Goal: Transaction & Acquisition: Purchase product/service

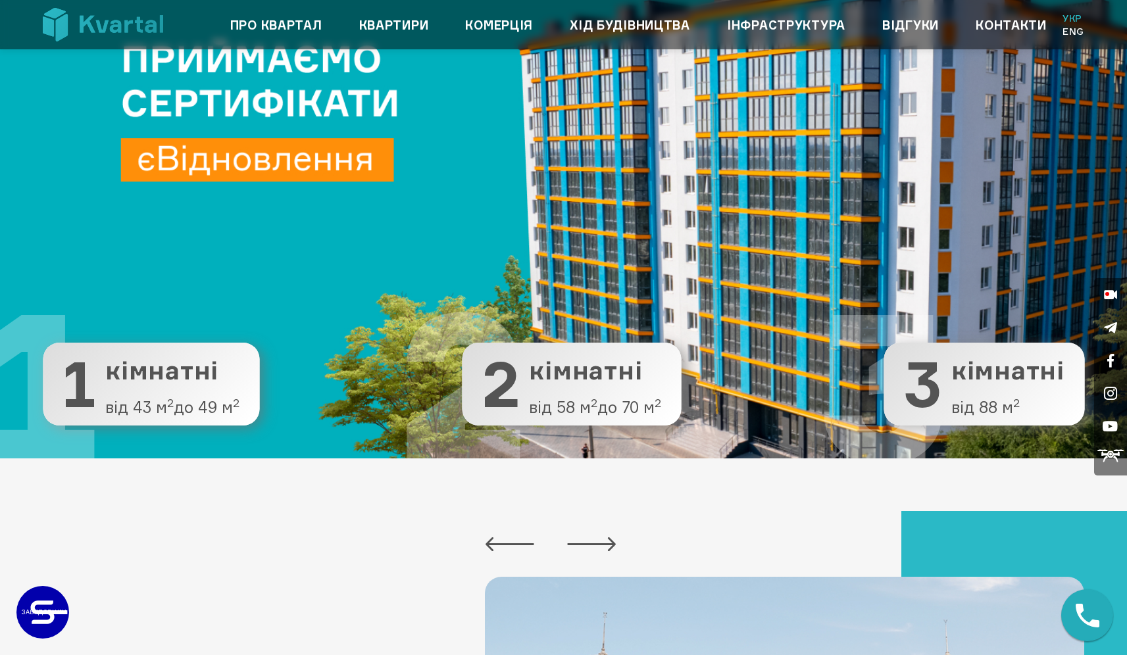
scroll to position [174, 0]
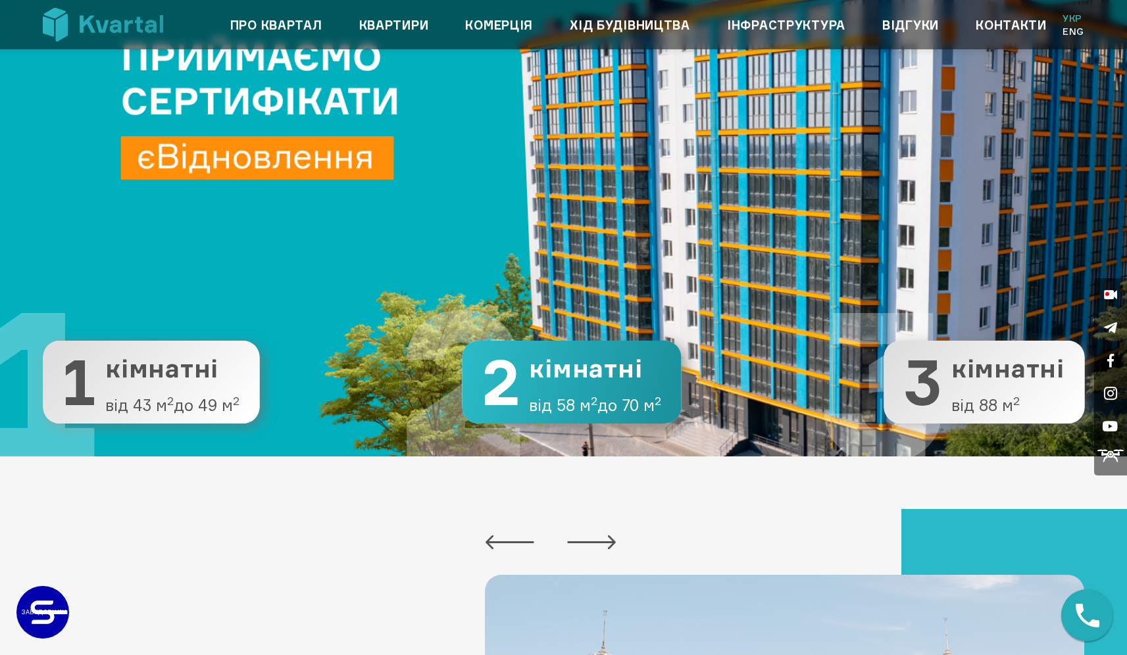
click at [577, 383] on span "кімнатні" at bounding box center [595, 369] width 132 height 28
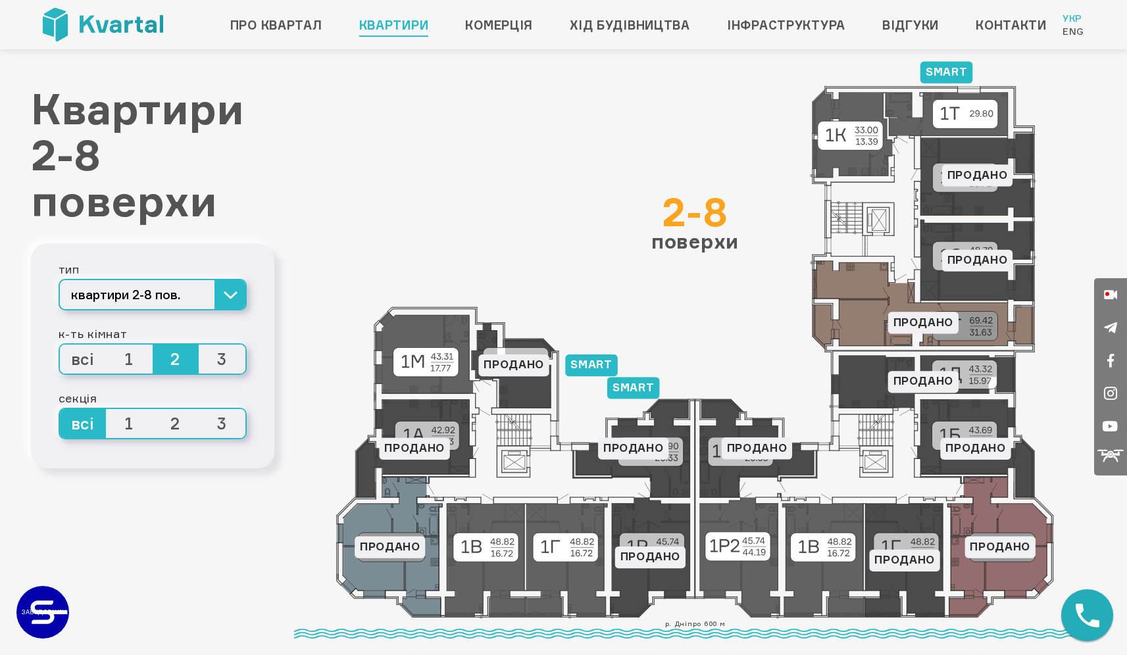
click at [500, 550] on icon at bounding box center [695, 353] width 718 height 534
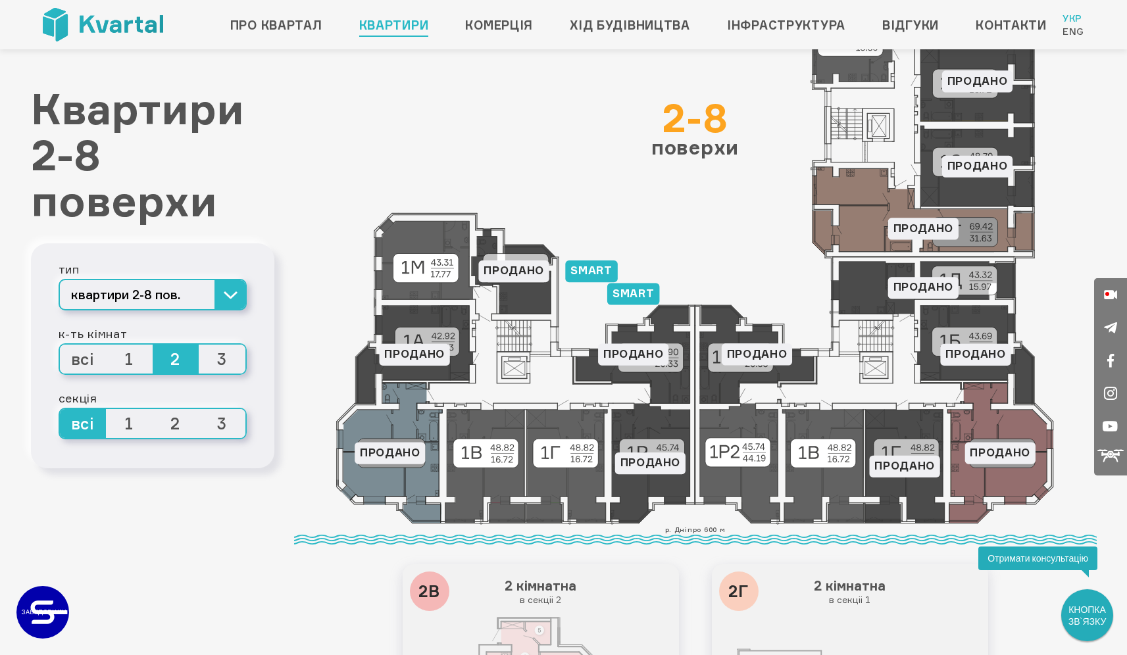
scroll to position [102, 0]
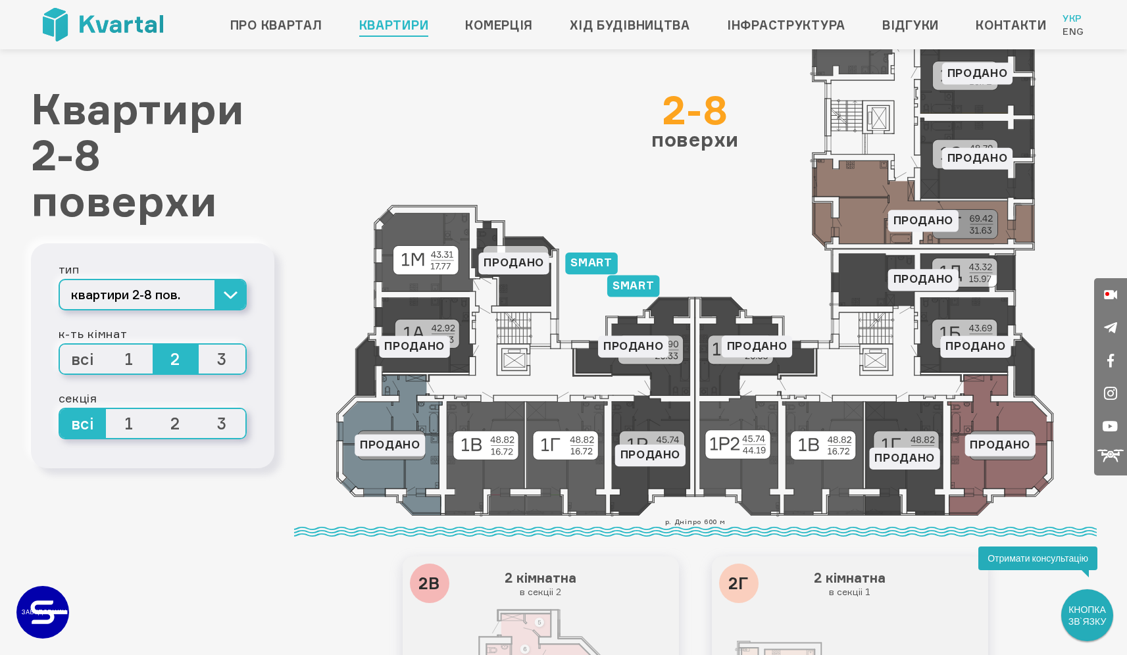
click at [826, 446] on icon at bounding box center [695, 251] width 718 height 534
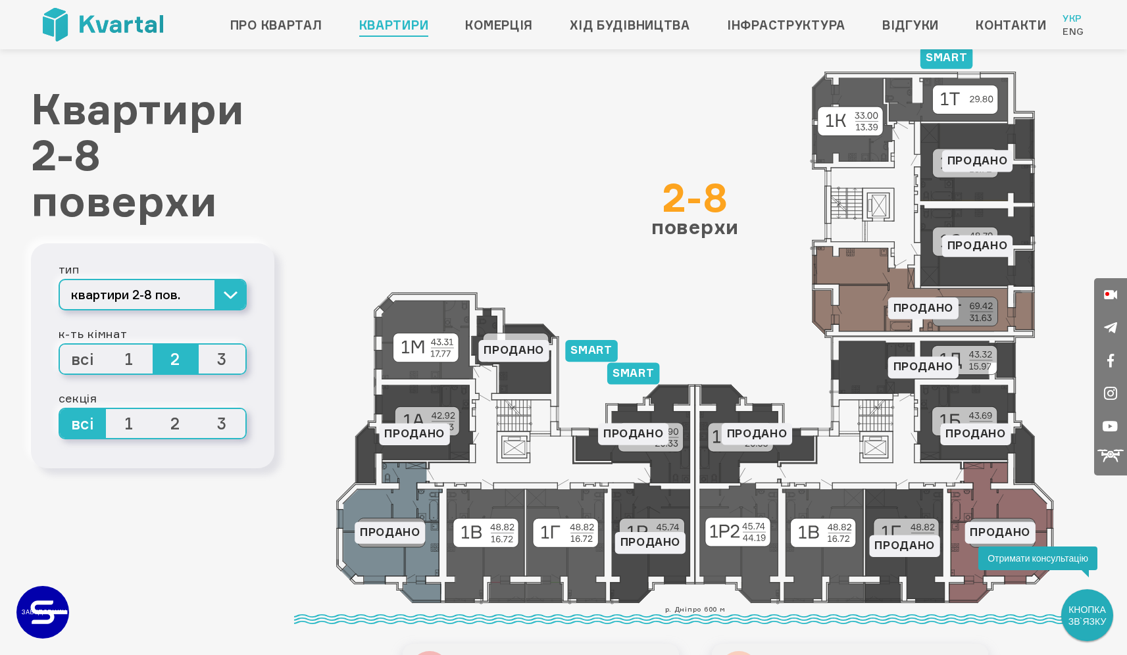
scroll to position [0, 0]
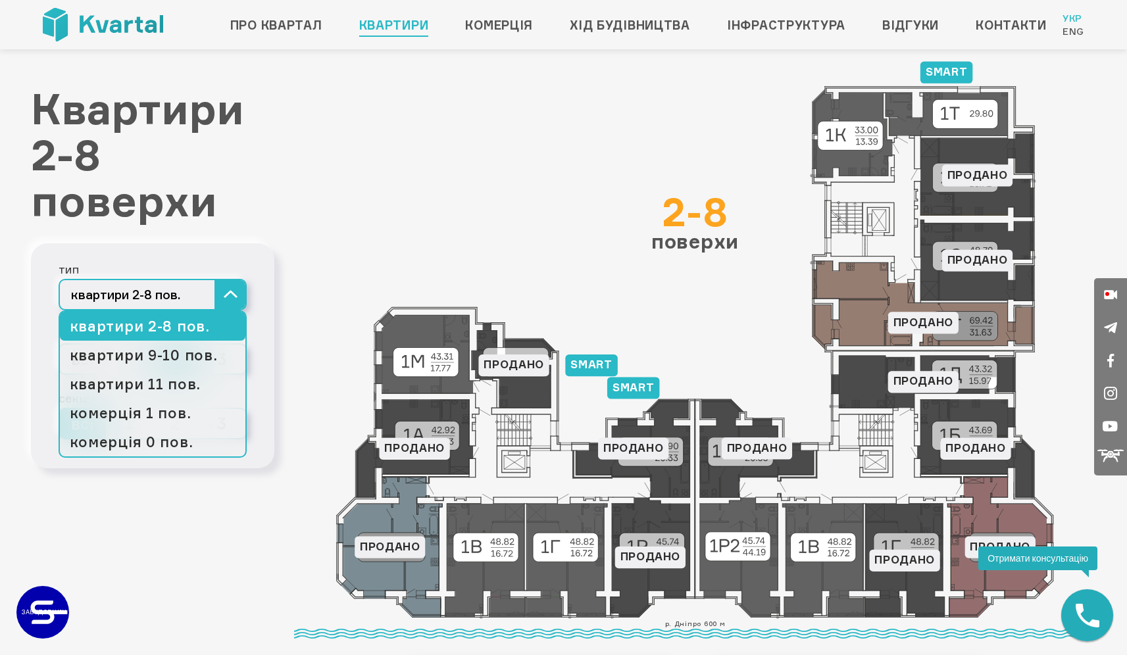
click at [234, 305] on button "квартири 2-8 пов." at bounding box center [153, 295] width 188 height 32
click at [181, 349] on link "квартири 9-10 пов." at bounding box center [153, 355] width 186 height 29
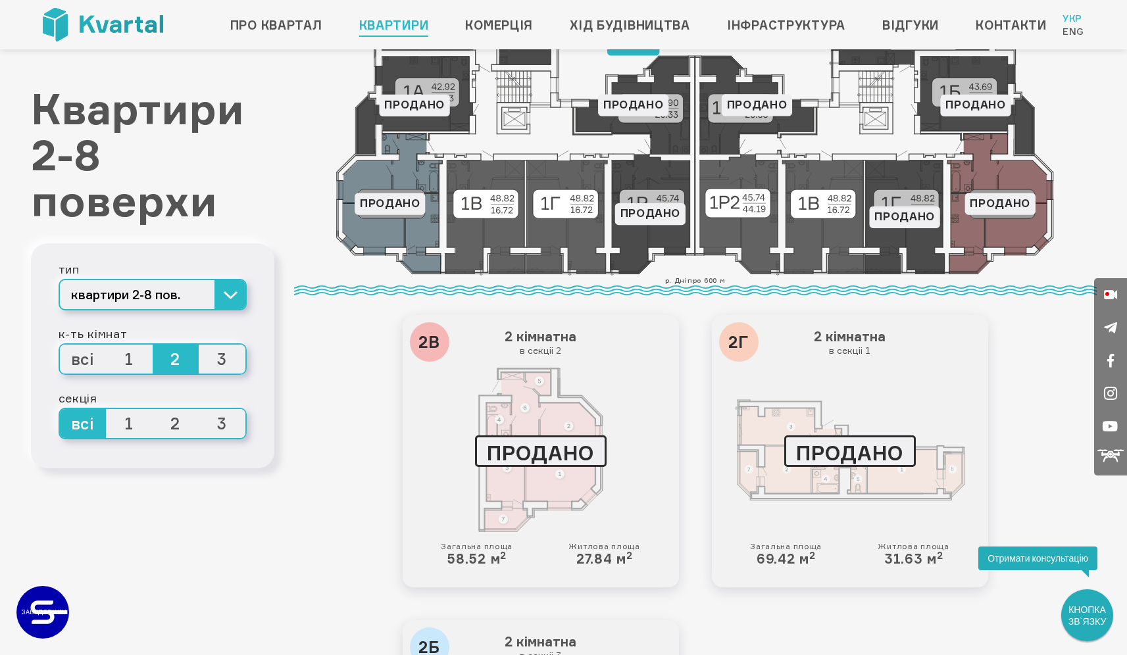
scroll to position [358, 0]
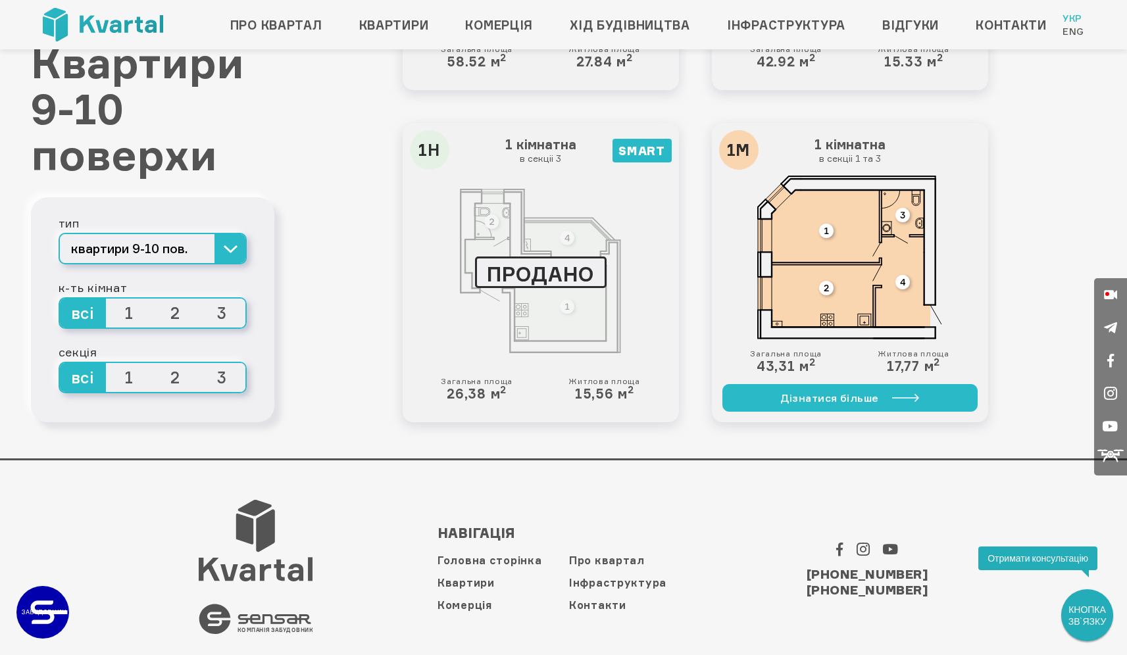
scroll to position [3034, 0]
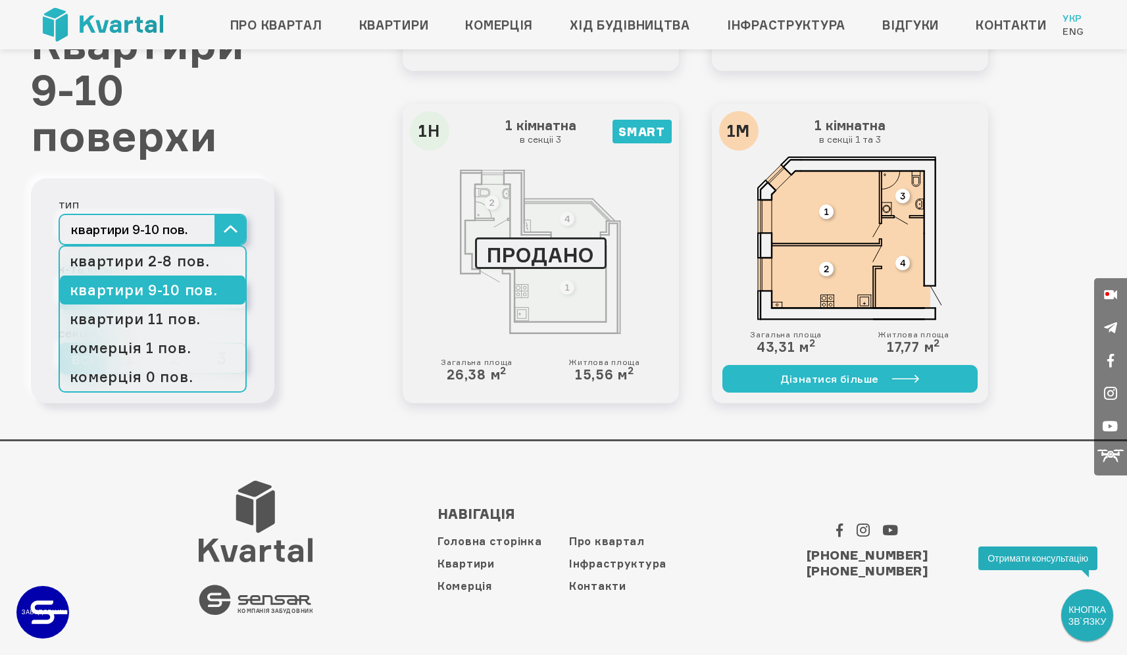
click at [212, 219] on button "квартири 9-10 пов." at bounding box center [153, 230] width 188 height 32
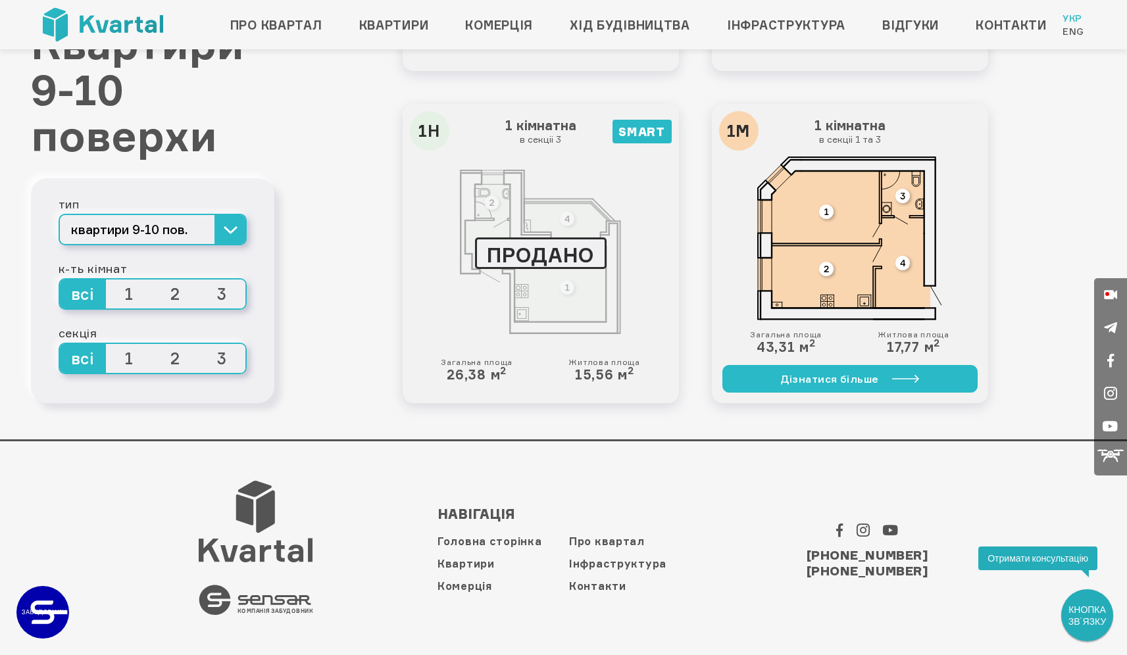
click at [228, 454] on footer ".st0 { fill: #545454; } КОМПАНІЯ ЗАБУДОВНИК Навігація Головна сторінка Квартири…" at bounding box center [563, 548] width 1127 height 217
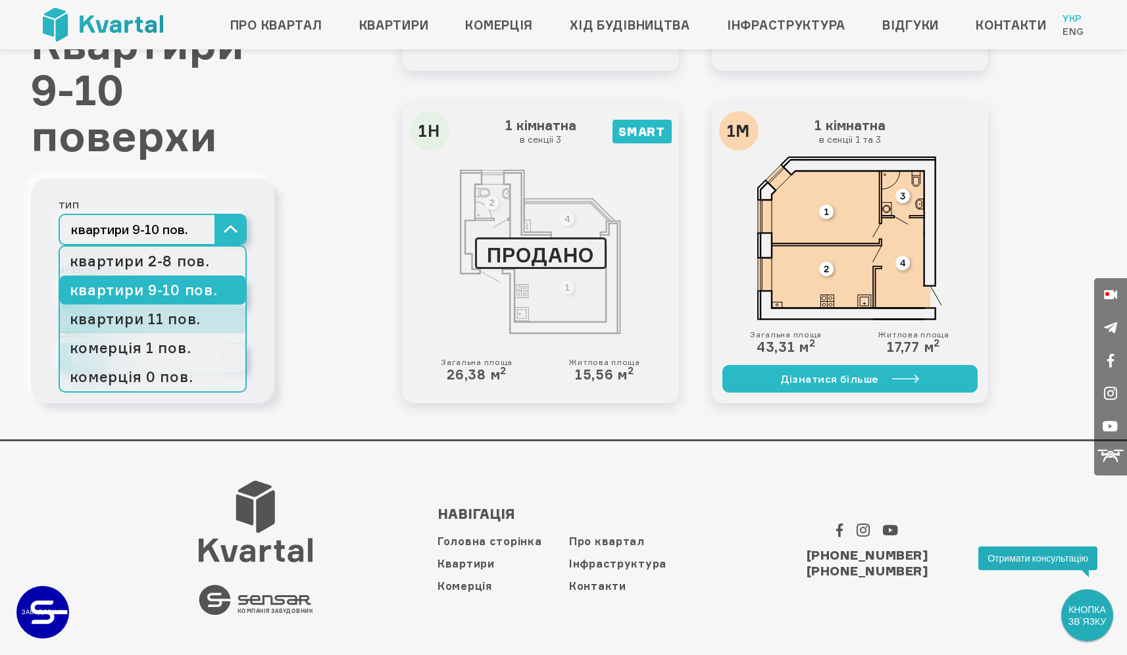
click at [165, 326] on link "квартири 11 пов." at bounding box center [153, 319] width 186 height 29
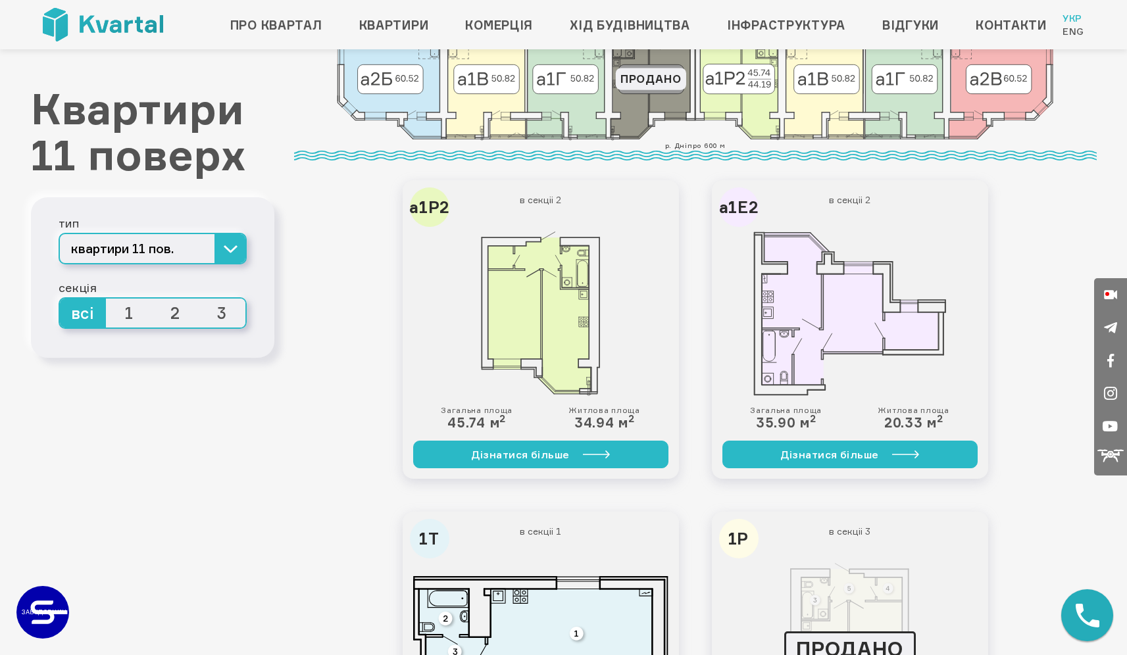
scroll to position [472, 0]
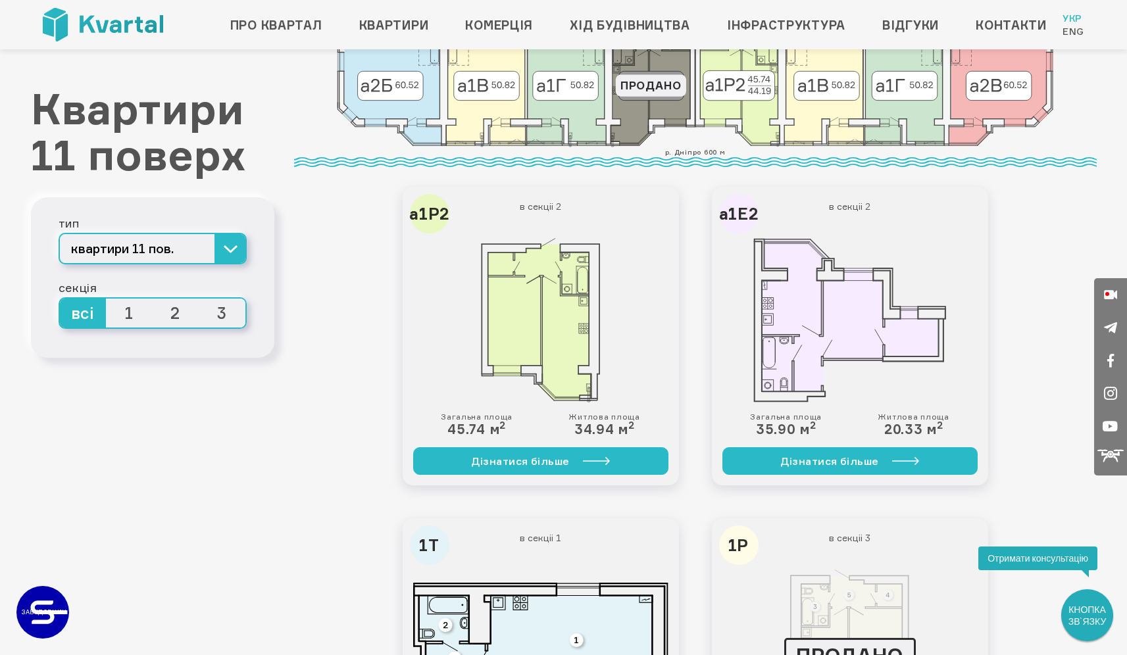
click at [232, 310] on span "3" at bounding box center [222, 313] width 47 height 29
click at [199, 299] on input "3" at bounding box center [199, 299] width 0 height 0
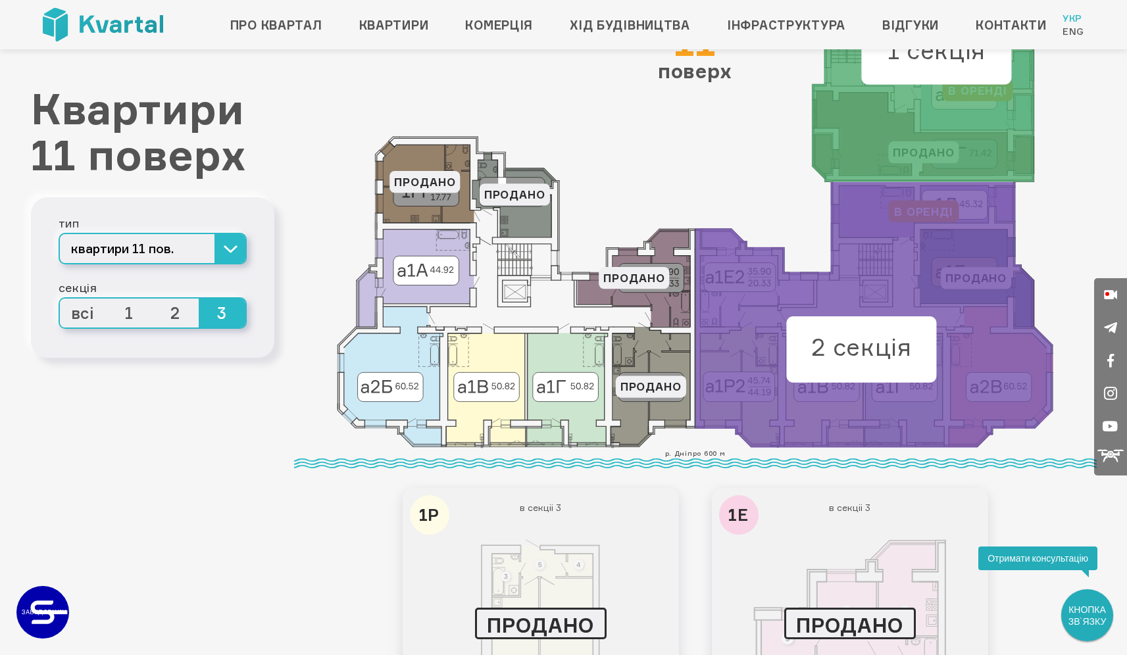
scroll to position [223, 0]
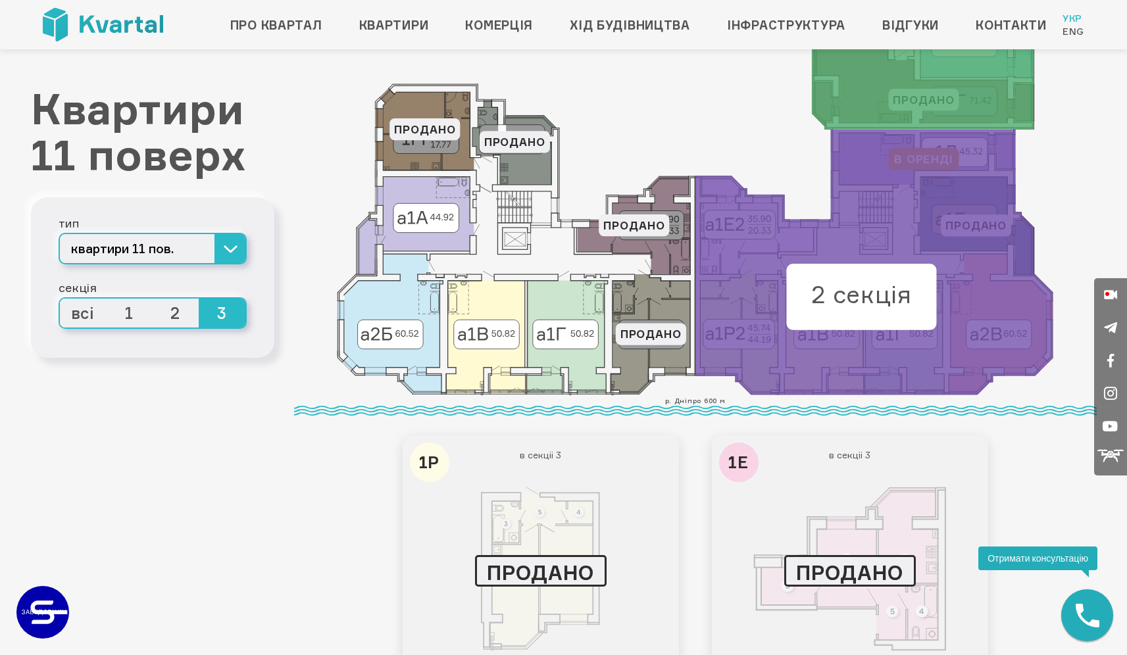
click at [192, 309] on span "2" at bounding box center [176, 313] width 47 height 29
click at [153, 299] on input "2" at bounding box center [153, 299] width 0 height 0
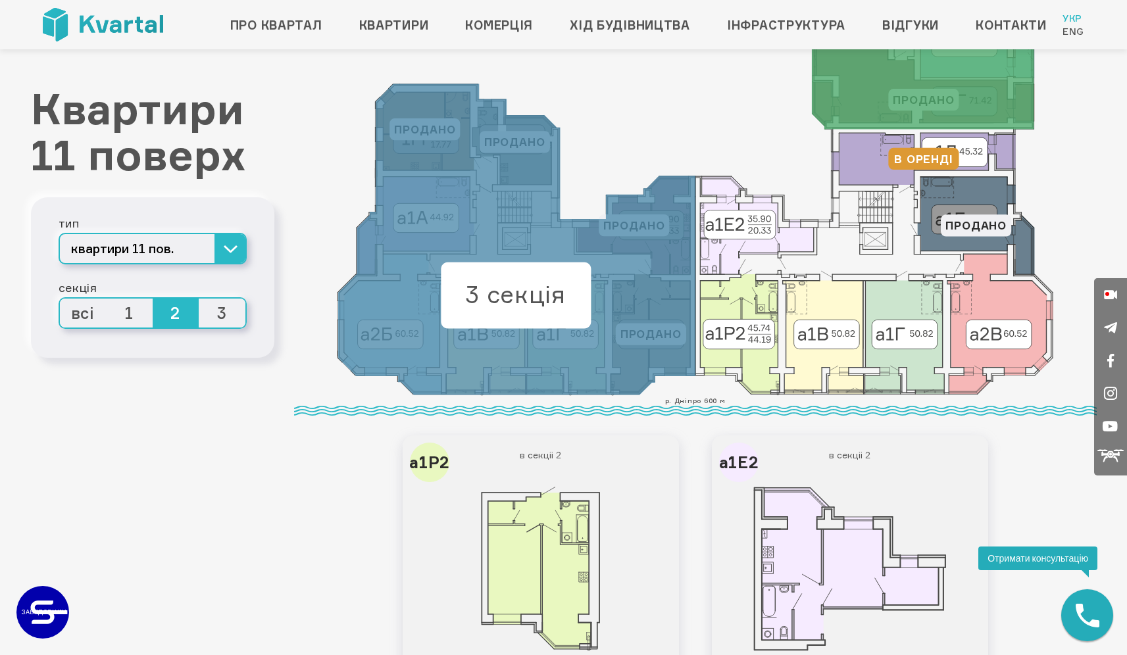
click at [130, 310] on span "1" at bounding box center [129, 313] width 47 height 29
click at [106, 299] on input "1" at bounding box center [106, 299] width 0 height 0
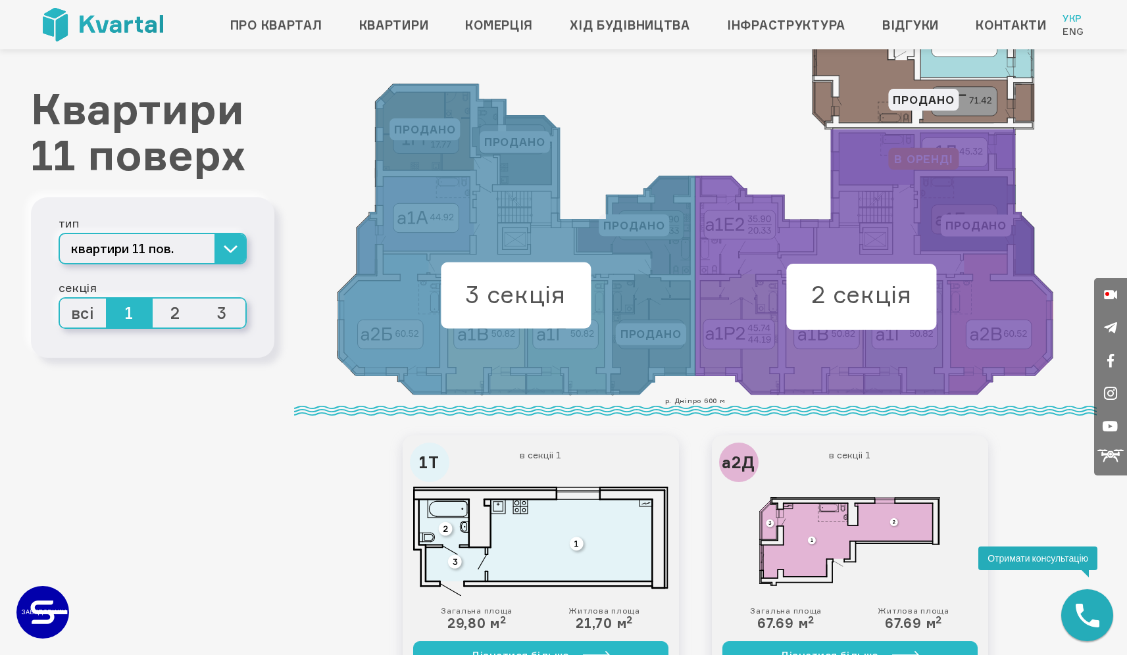
click at [173, 319] on span "2" at bounding box center [176, 313] width 47 height 29
click at [153, 299] on input "2" at bounding box center [153, 299] width 0 height 0
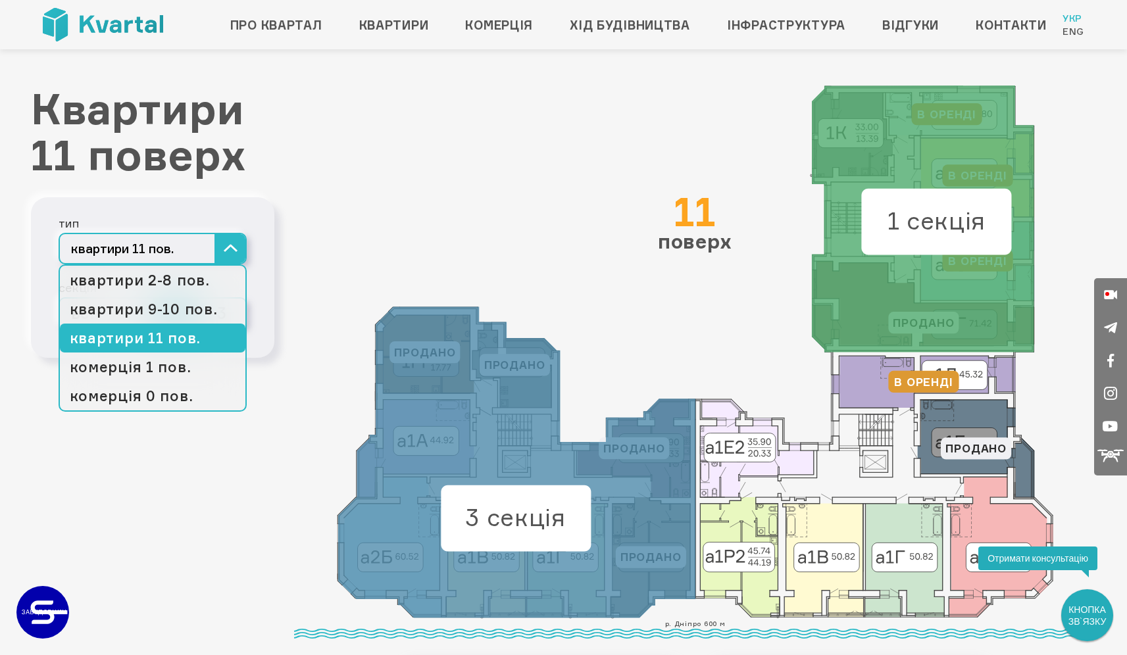
click at [226, 258] on button "квартири 11 пов." at bounding box center [153, 249] width 188 height 32
click at [182, 310] on link "квартири 9-10 пов." at bounding box center [153, 309] width 186 height 29
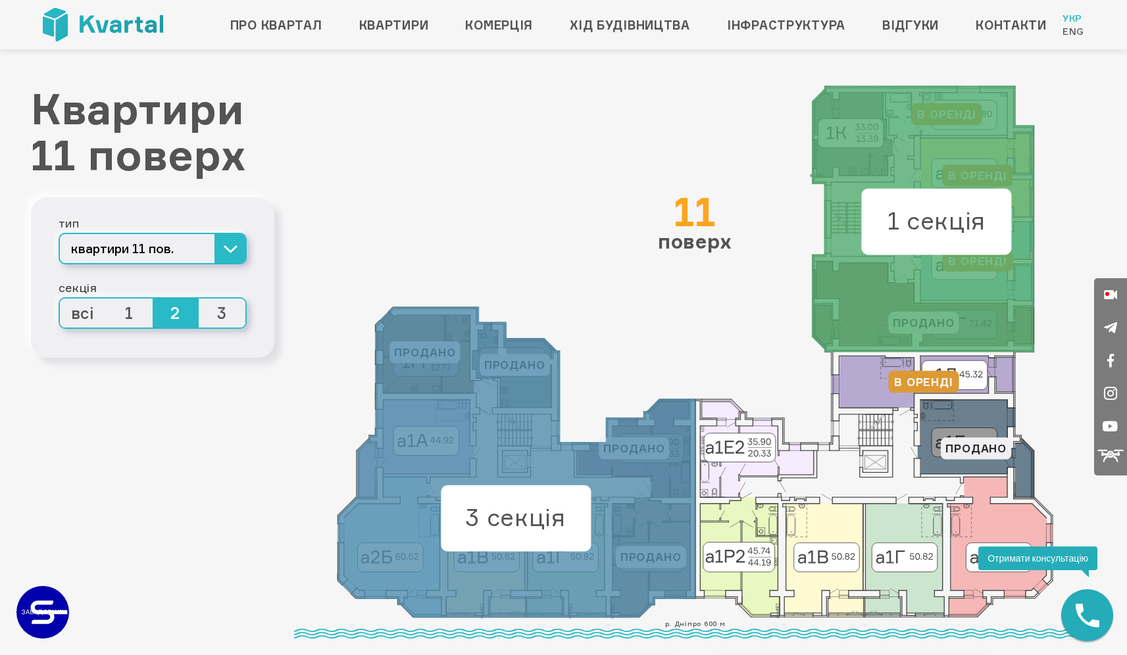
click at [267, 215] on div "тип квартири 11 пов. квартири 2-8 пов. квартири 9-10 пов. квартири 11 пов. коме…" at bounding box center [152, 277] width 243 height 161
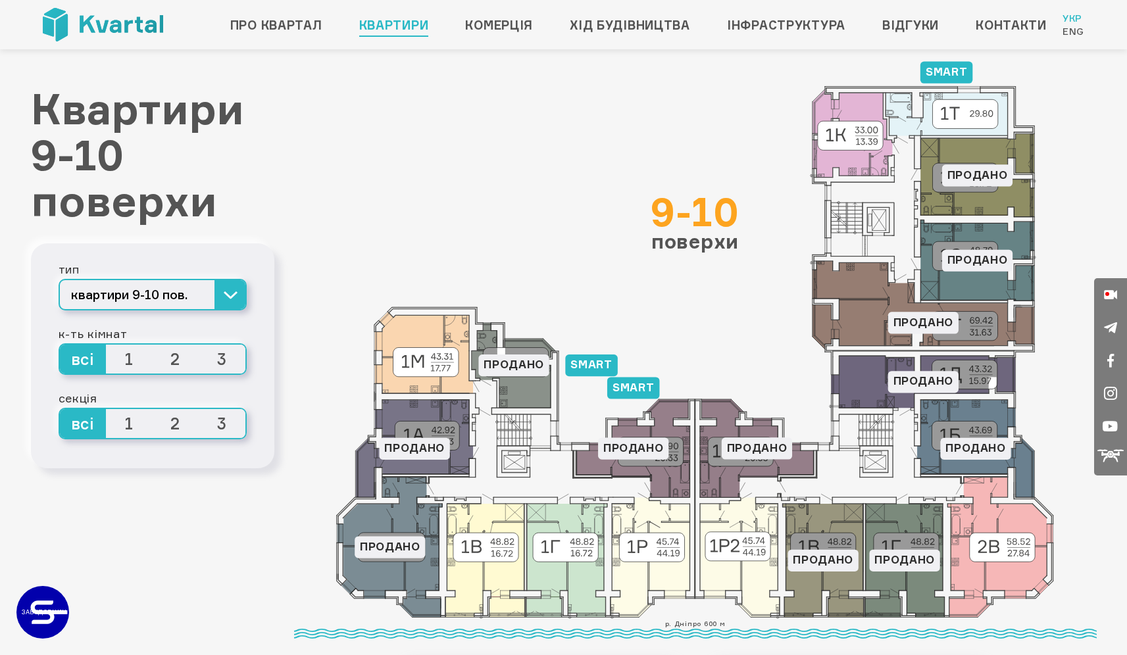
click at [382, 22] on link "Квартири" at bounding box center [394, 24] width 70 height 21
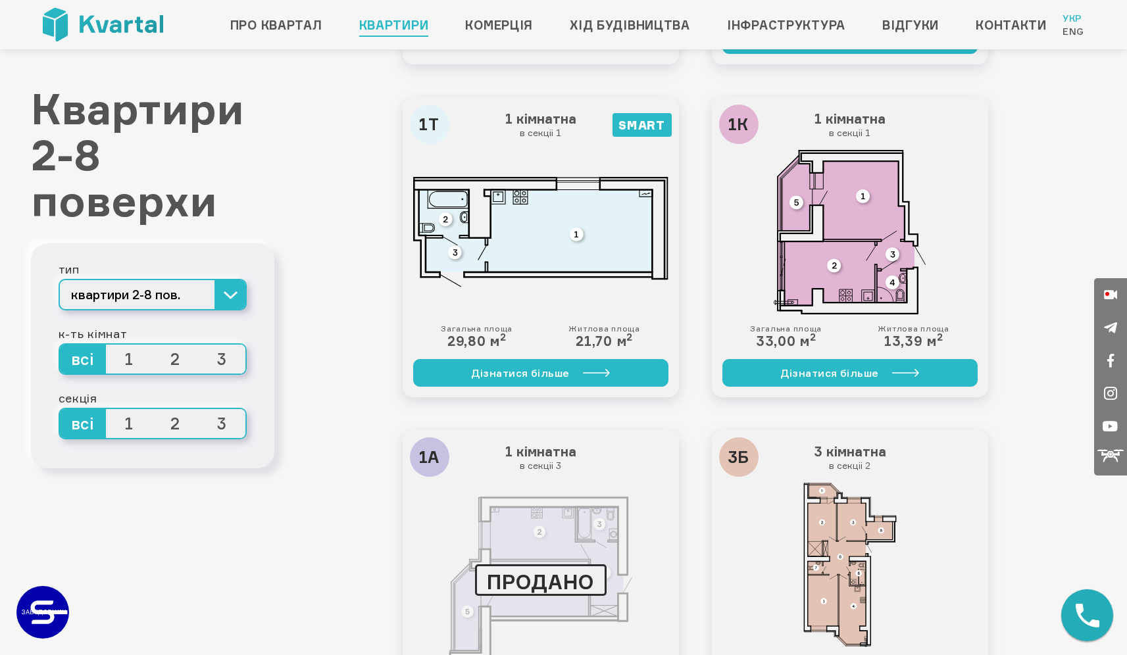
scroll to position [1522, 0]
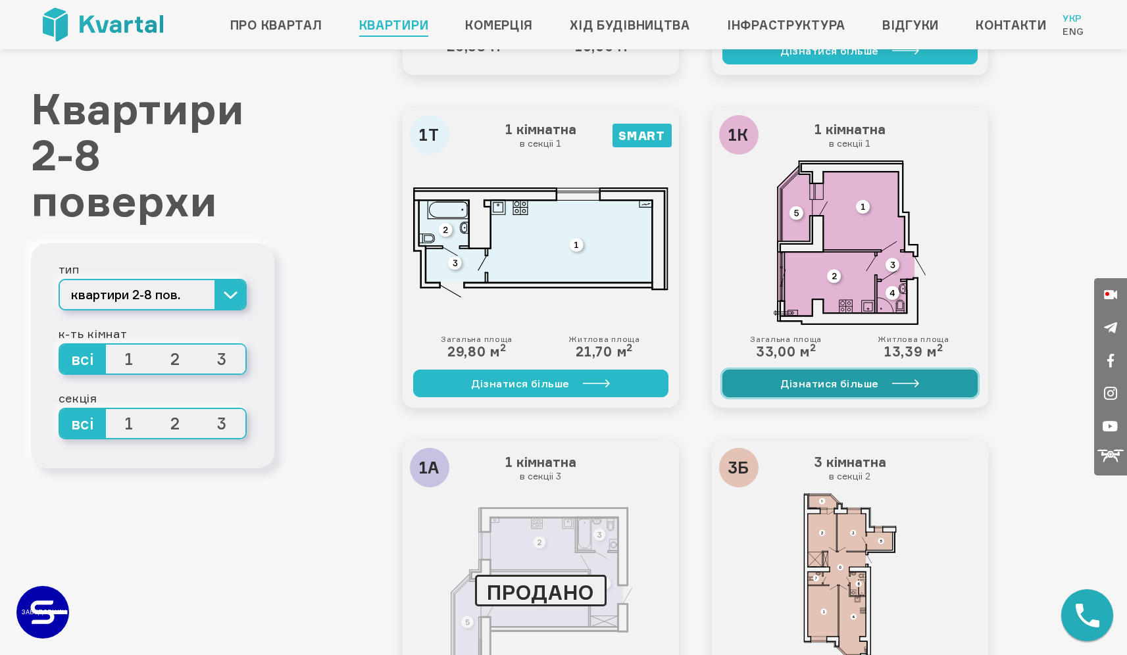
click at [775, 382] on link "Дізнатися більше" at bounding box center [850, 384] width 255 height 28
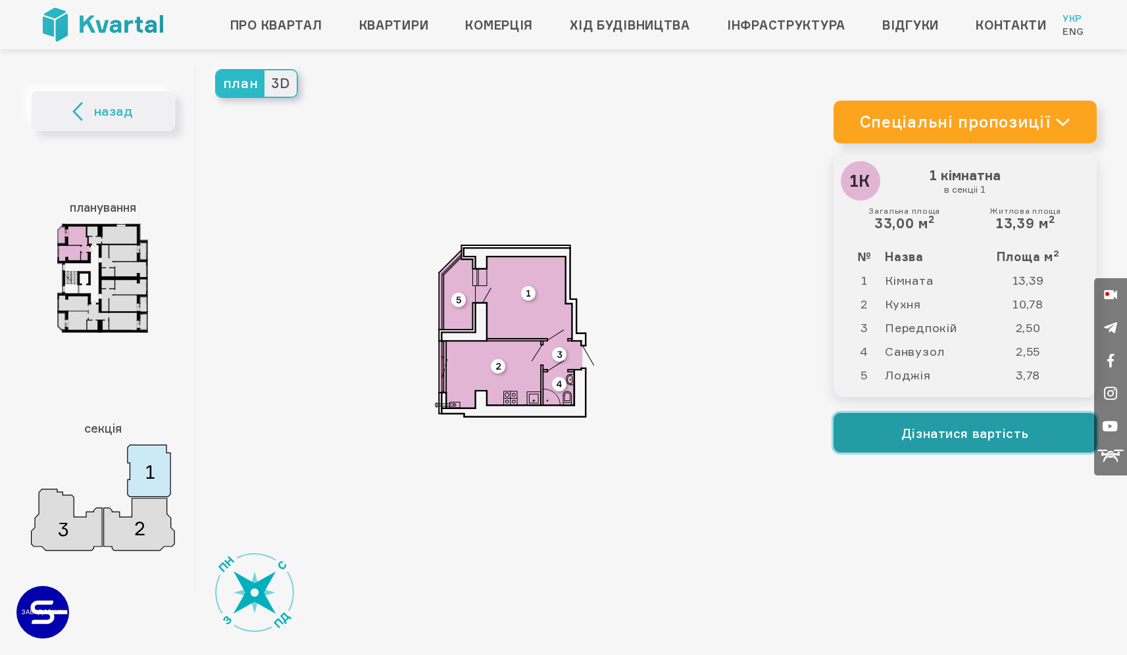
click at [940, 427] on button "Дізнатися вартість" at bounding box center [965, 432] width 263 height 39
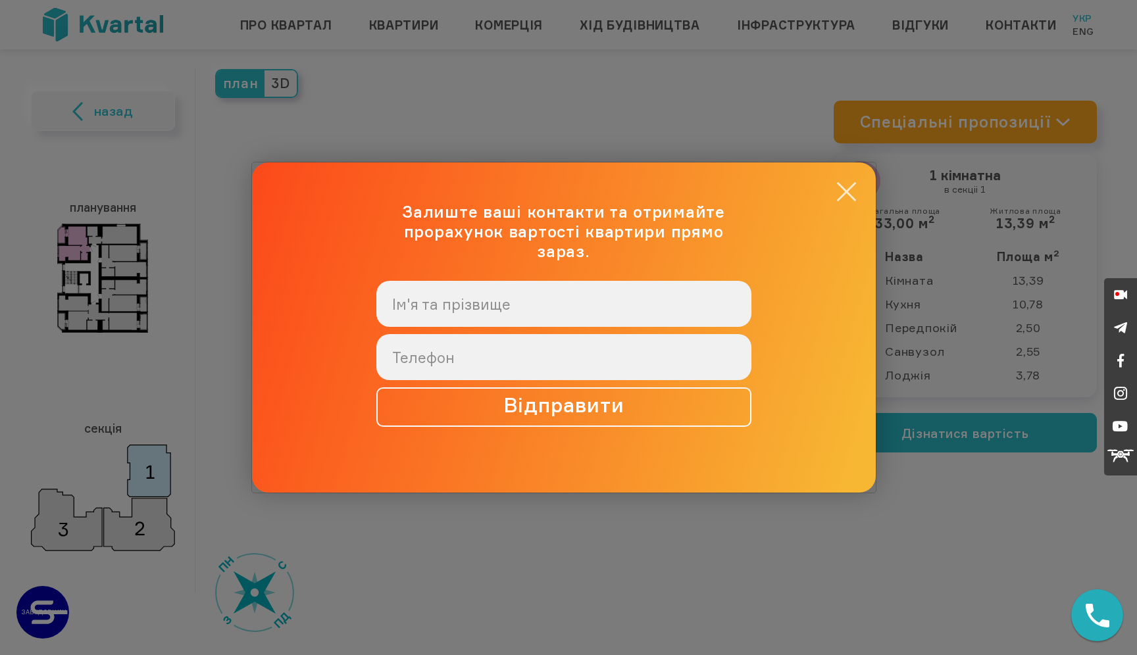
click at [853, 199] on button "×" at bounding box center [847, 192] width 26 height 26
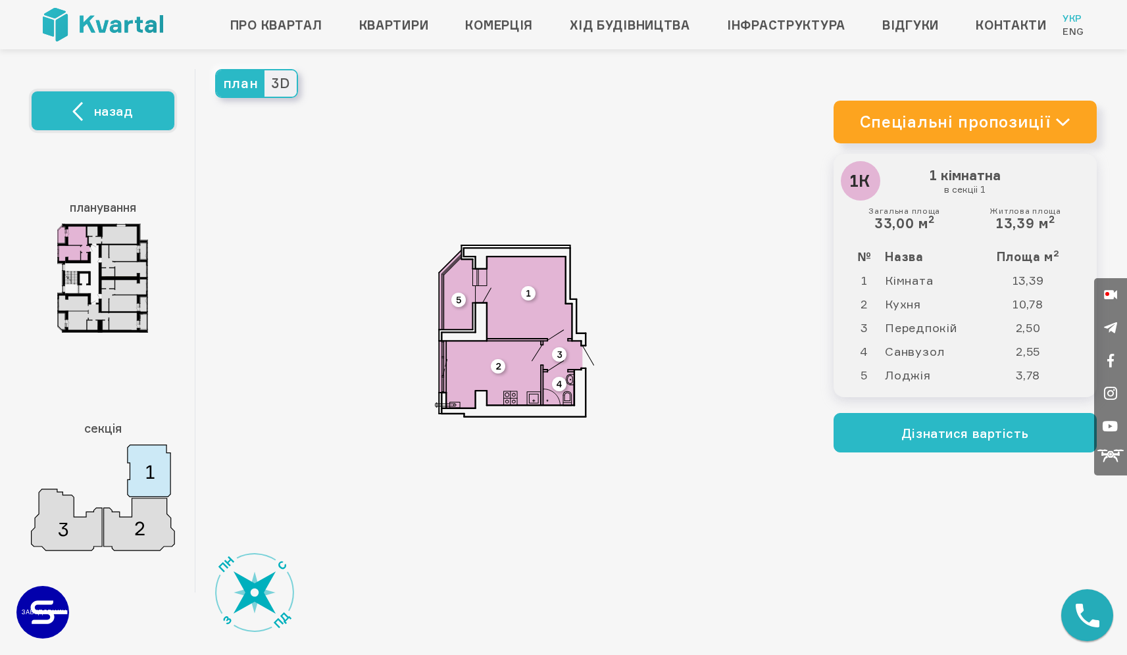
click at [130, 125] on button "назад" at bounding box center [103, 111] width 144 height 40
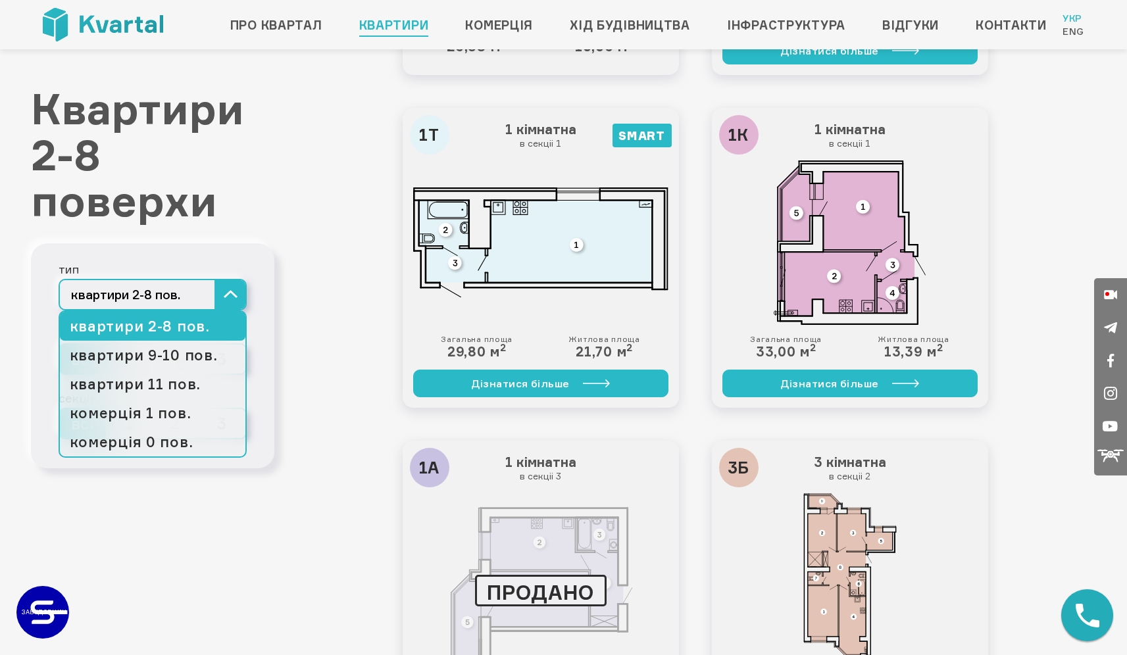
click at [232, 294] on button "квартири 2-8 пов." at bounding box center [153, 295] width 188 height 32
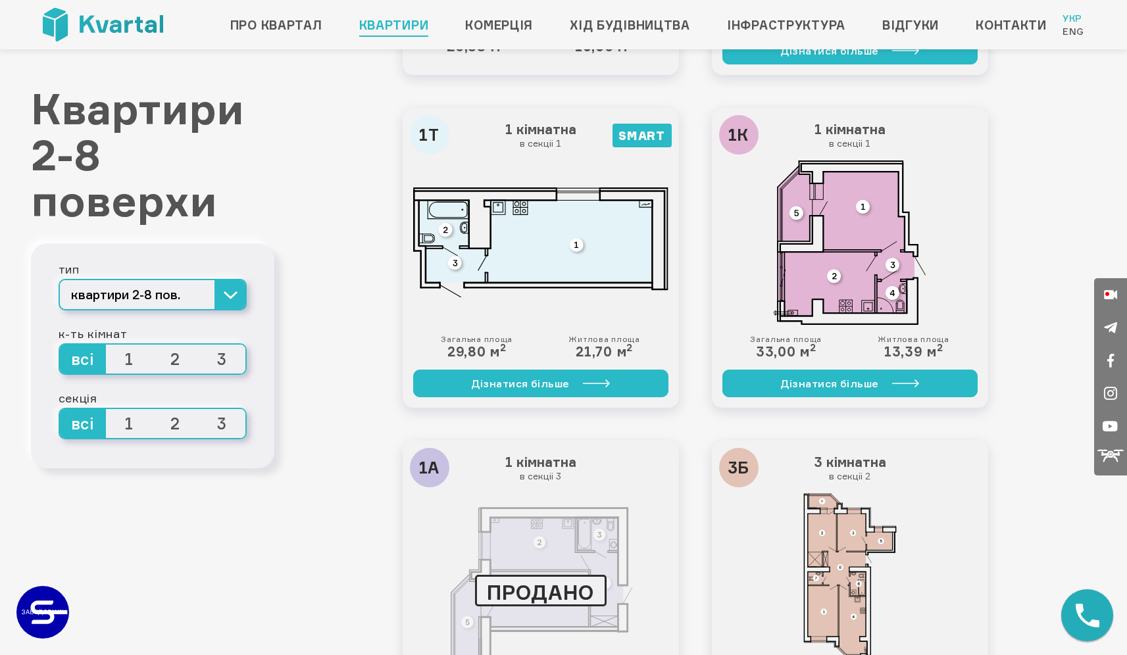
click at [232, 363] on span "3" at bounding box center [222, 359] width 47 height 29
click at [199, 345] on input "3" at bounding box center [199, 345] width 0 height 0
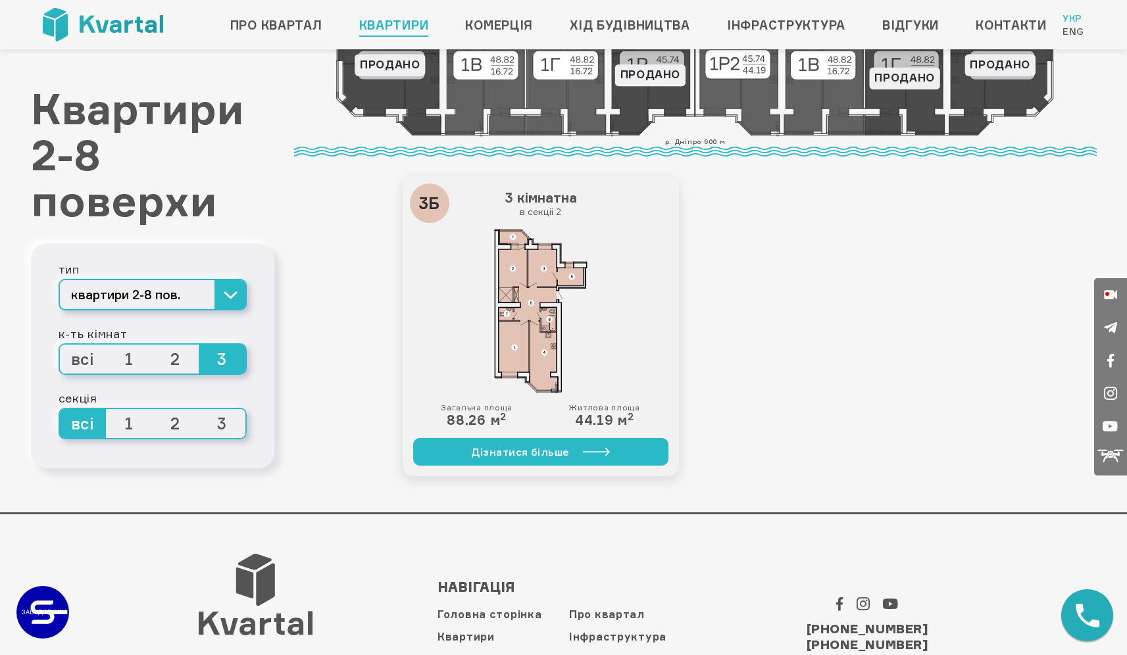
scroll to position [479, 0]
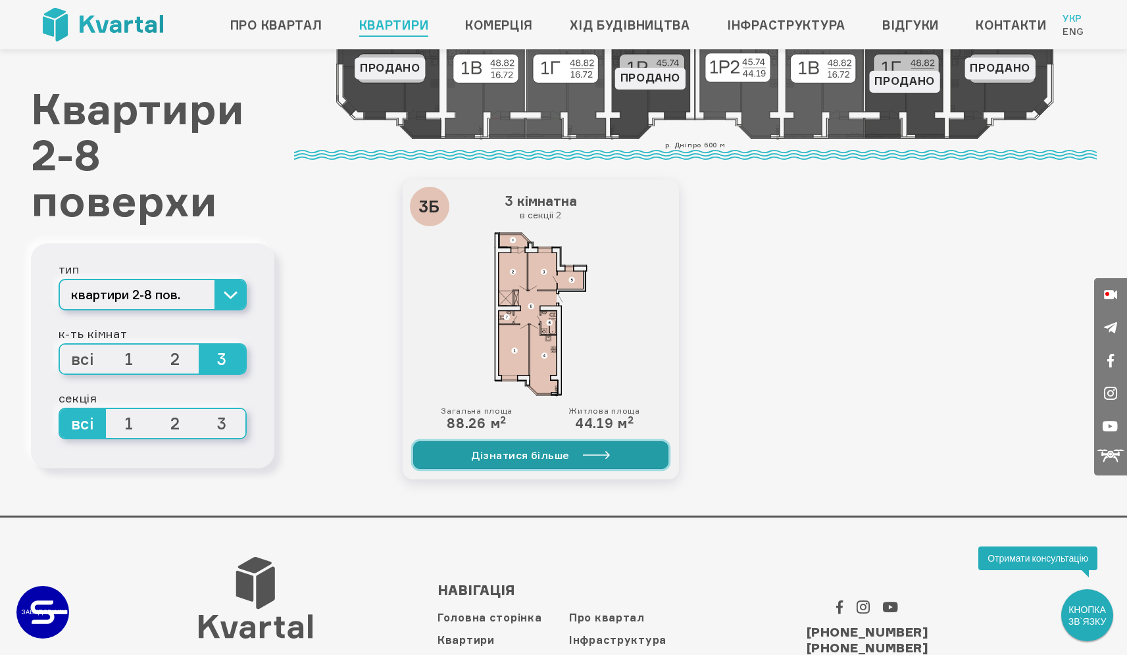
click at [550, 458] on link "Дізнатися більше" at bounding box center [540, 456] width 255 height 28
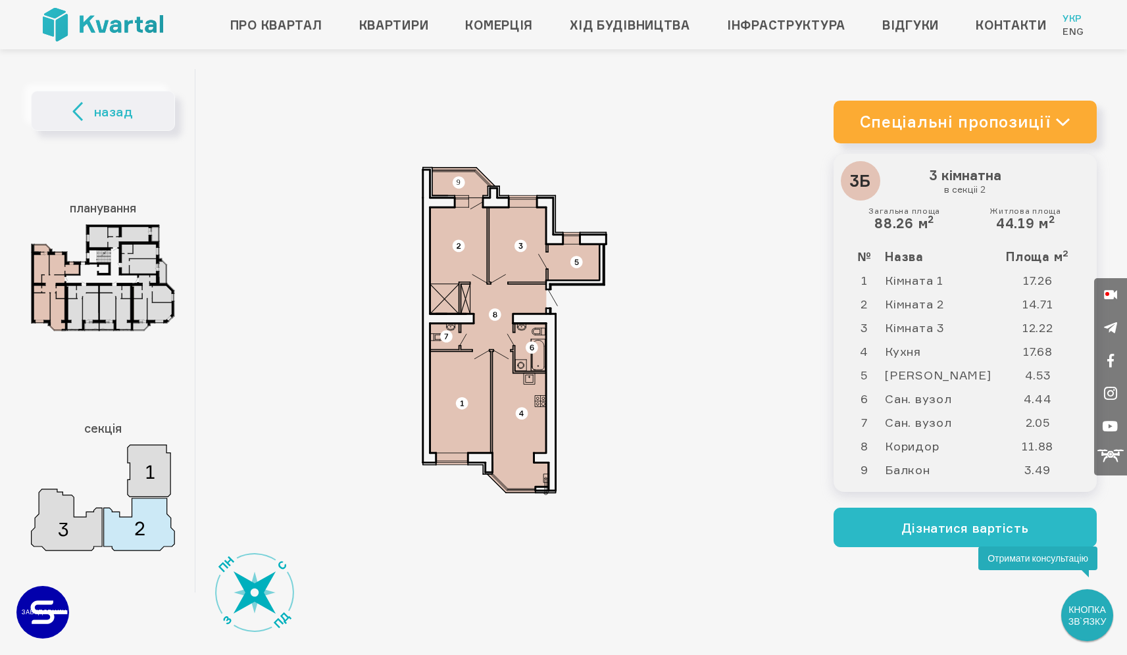
click at [1070, 121] on link "Спеціальні пропозиції" at bounding box center [965, 122] width 263 height 43
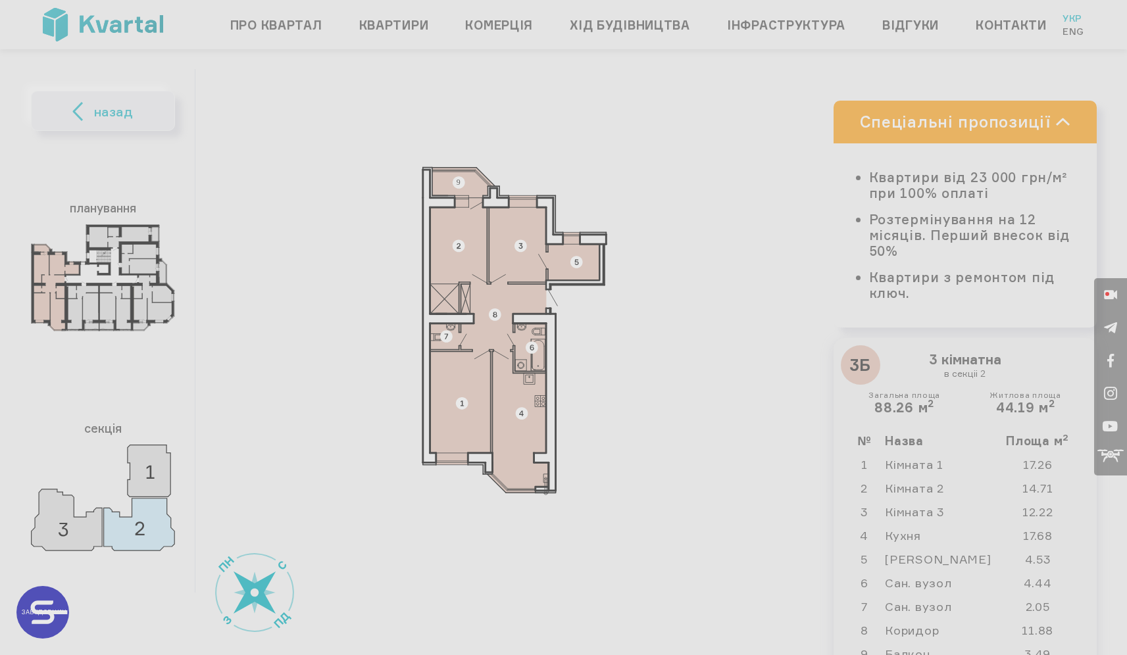
type input "+380"
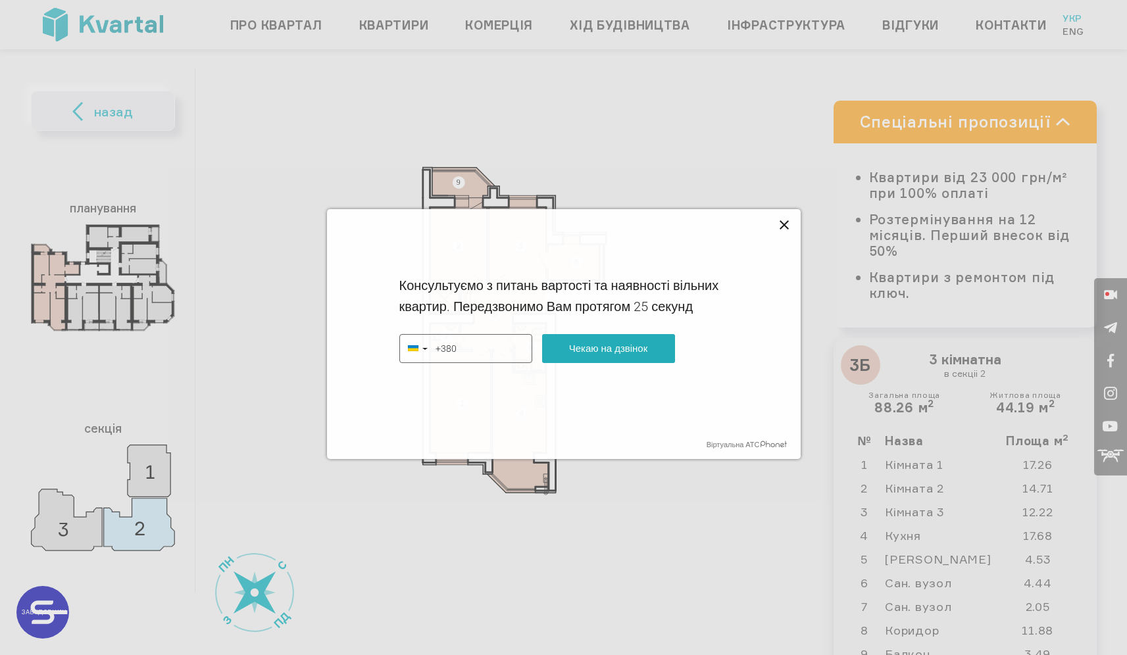
click at [784, 222] on icon at bounding box center [785, 225] width 16 height 16
